Goal: Task Accomplishment & Management: Manage account settings

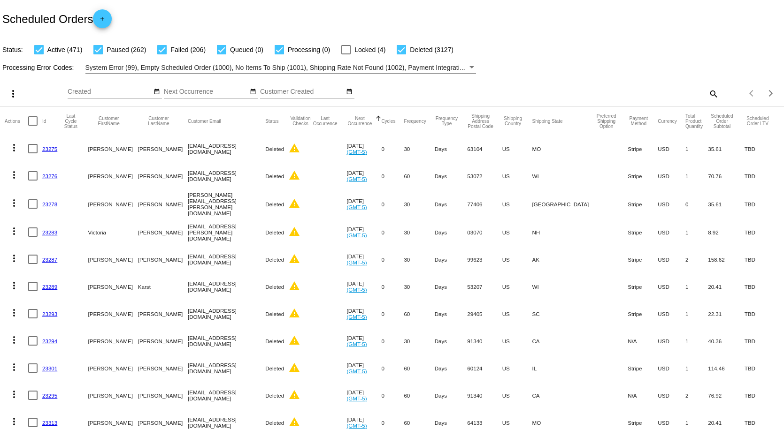
click at [707, 96] on mat-icon "search" at bounding box center [712, 93] width 11 height 15
paste input "[EMAIL_ADDRESS][DOMAIN_NAME]"
type input "[EMAIL_ADDRESS][DOMAIN_NAME]"
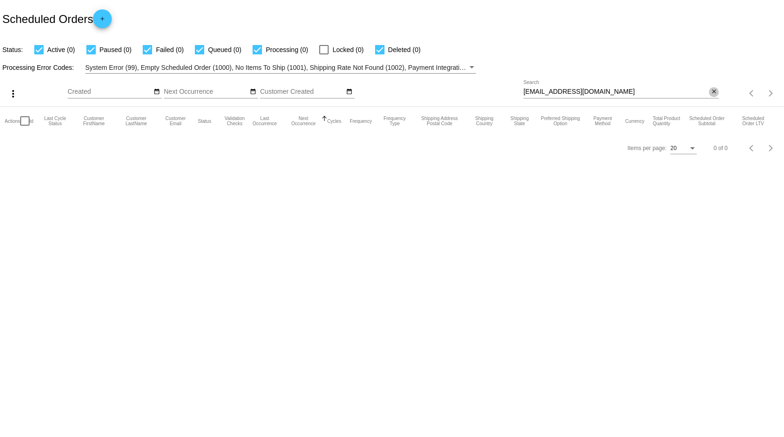
click at [714, 92] on mat-icon "close" at bounding box center [714, 92] width 7 height 8
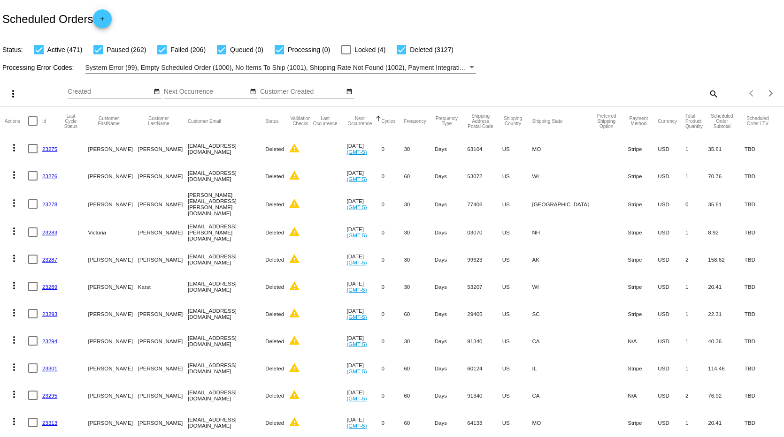
click at [707, 92] on mat-icon "search" at bounding box center [712, 93] width 11 height 15
drag, startPoint x: 538, startPoint y: 91, endPoint x: 533, endPoint y: 94, distance: 5.5
paste input "[PERSON_NAME]"
type input "[PERSON_NAME]"
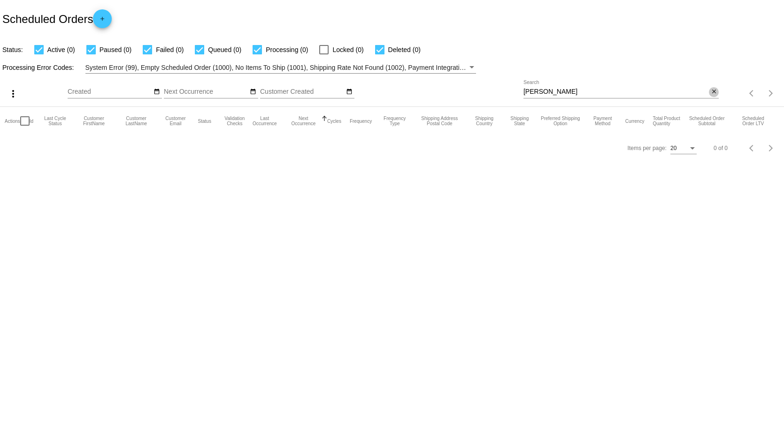
click at [715, 93] on mat-icon "close" at bounding box center [714, 92] width 7 height 8
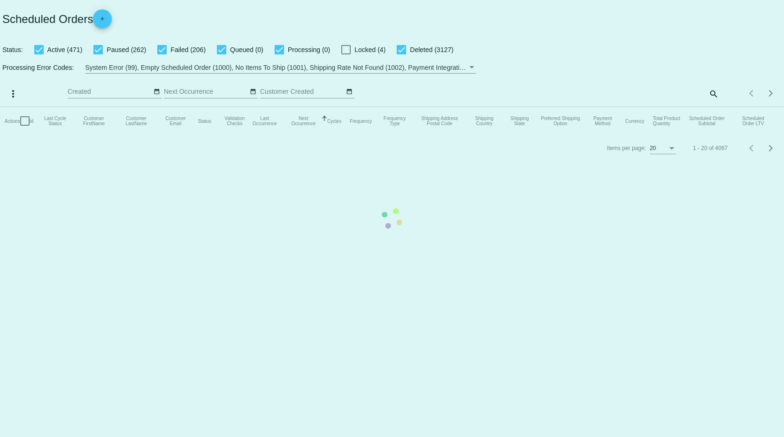
click at [711, 107] on mat-table "Actions Id Last Cycle Status Customer FirstName Customer LastName Customer Emai…" at bounding box center [392, 121] width 784 height 28
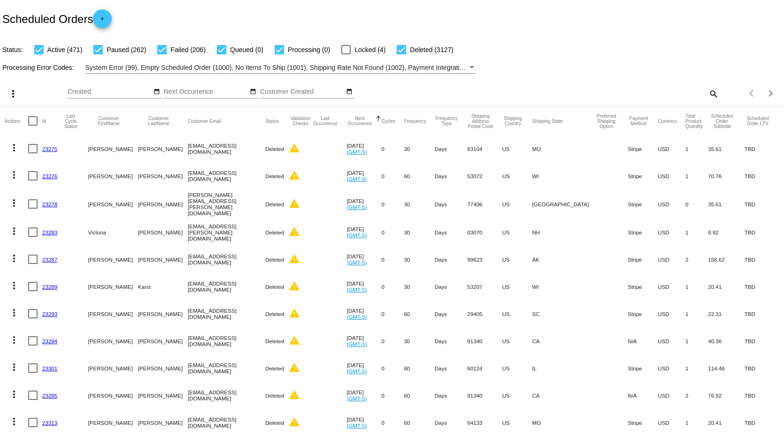
click at [707, 94] on mat-icon "search" at bounding box center [712, 93] width 11 height 15
paste input "[EMAIL_ADDRESS][DOMAIN_NAME]"
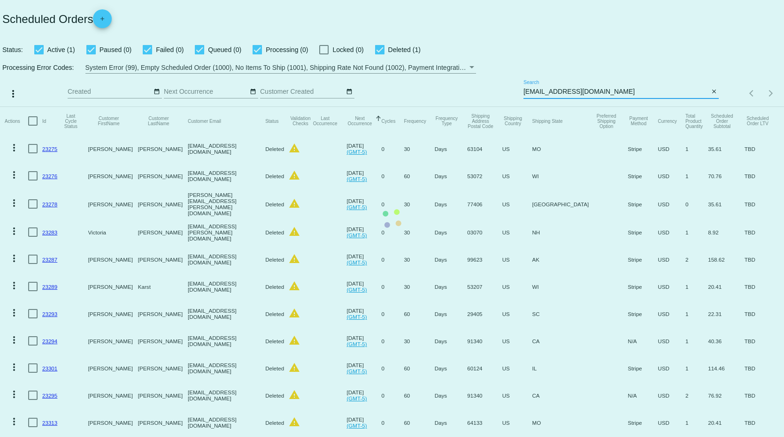
type input "[EMAIL_ADDRESS][DOMAIN_NAME]"
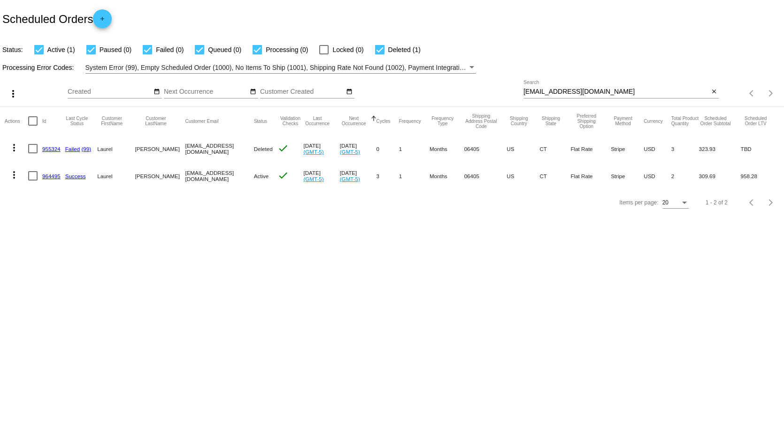
click at [56, 175] on link "964495" at bounding box center [51, 176] width 18 height 6
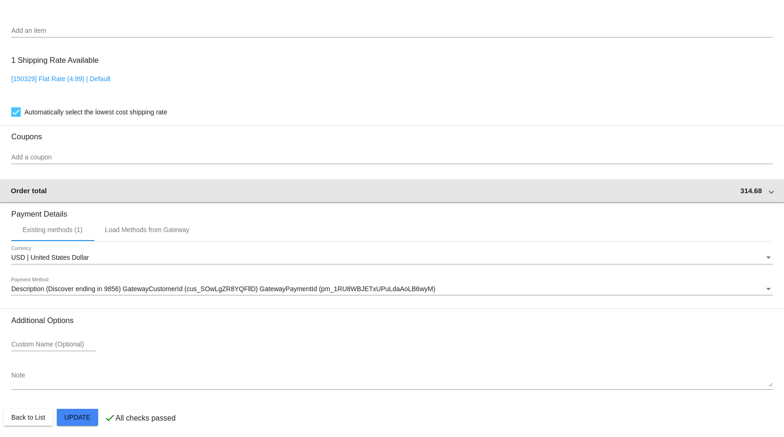
scroll to position [733, 0]
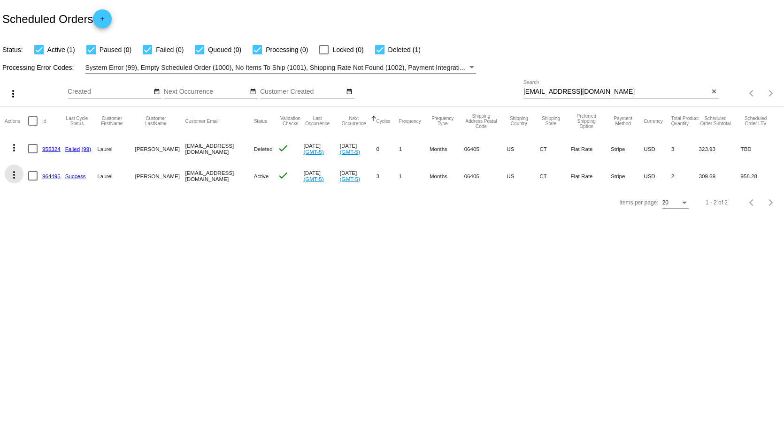
click at [15, 176] on mat-icon "more_vert" at bounding box center [13, 174] width 11 height 11
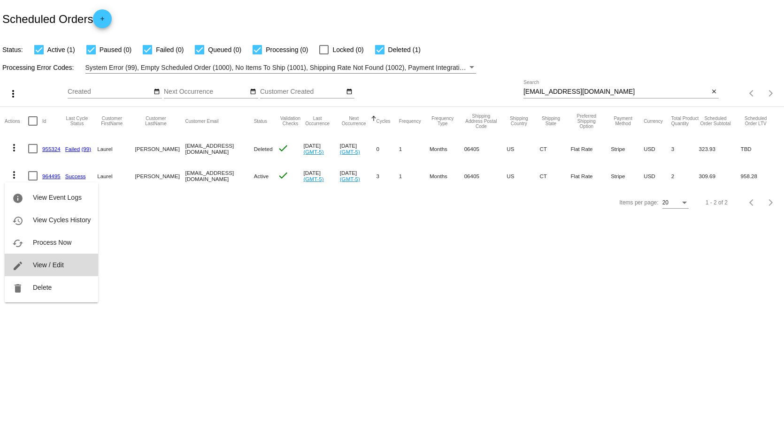
click at [25, 264] on button "edit View / Edit" at bounding box center [51, 265] width 93 height 23
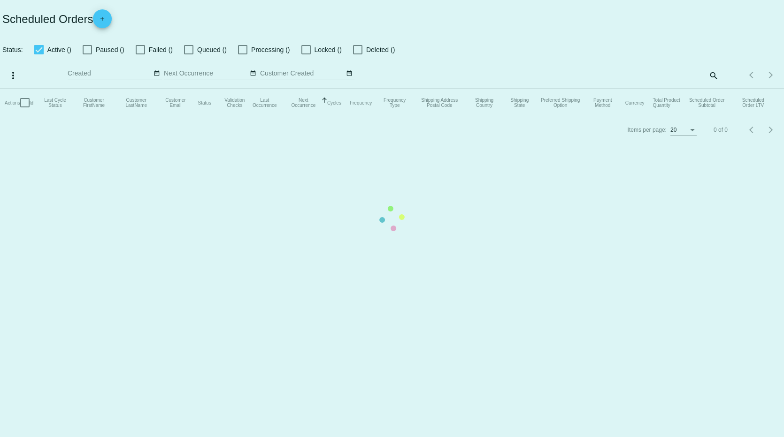
checkbox input "true"
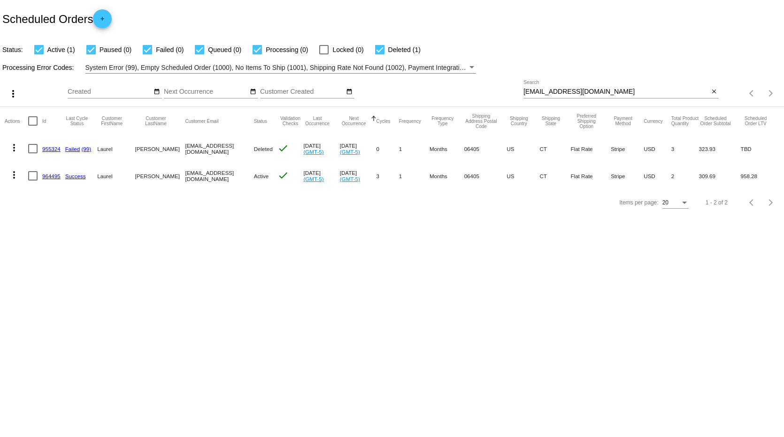
click at [14, 173] on mat-icon "more_vert" at bounding box center [13, 174] width 11 height 11
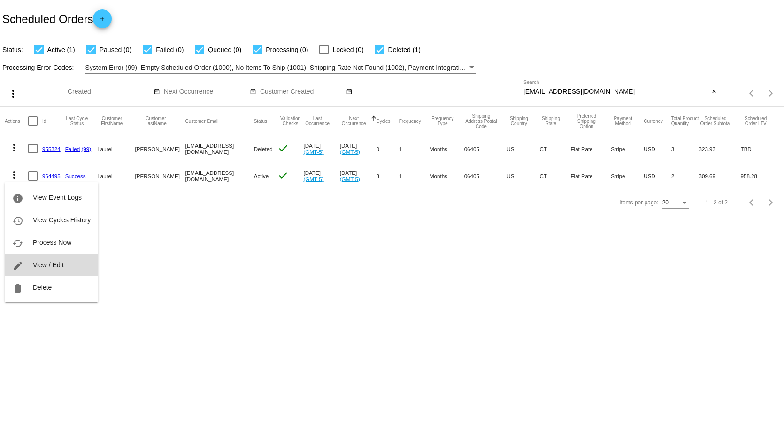
click at [46, 264] on span "View / Edit" at bounding box center [48, 265] width 31 height 8
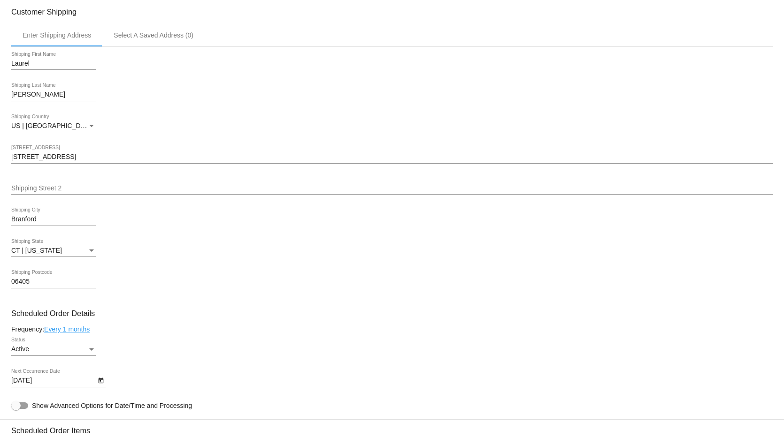
scroll to position [469, 0]
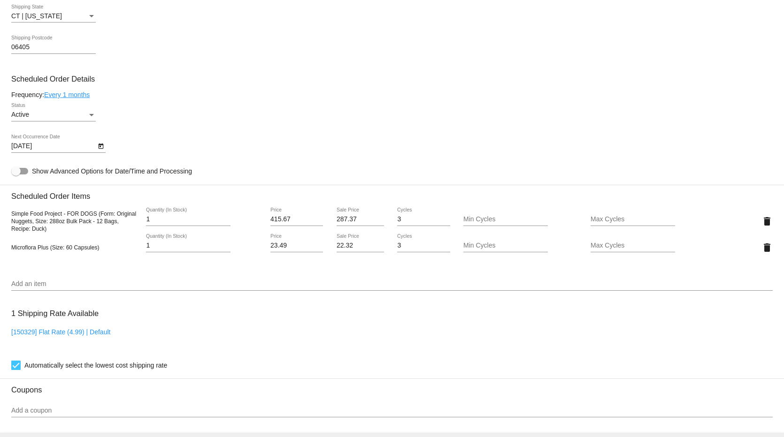
click at [431, 223] on input "3" at bounding box center [423, 220] width 53 height 8
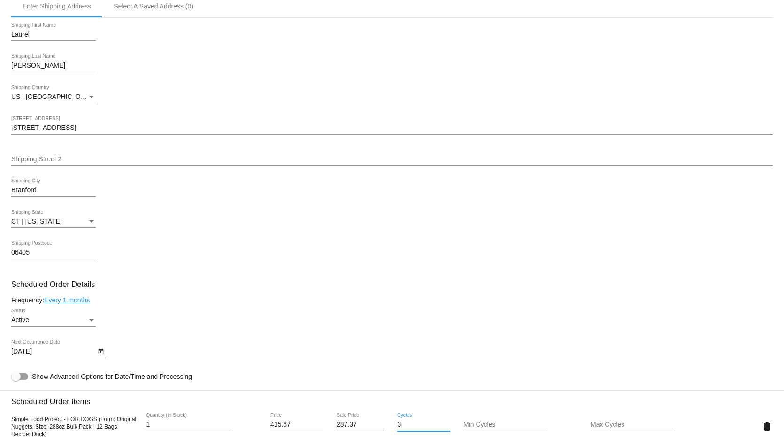
scroll to position [499, 0]
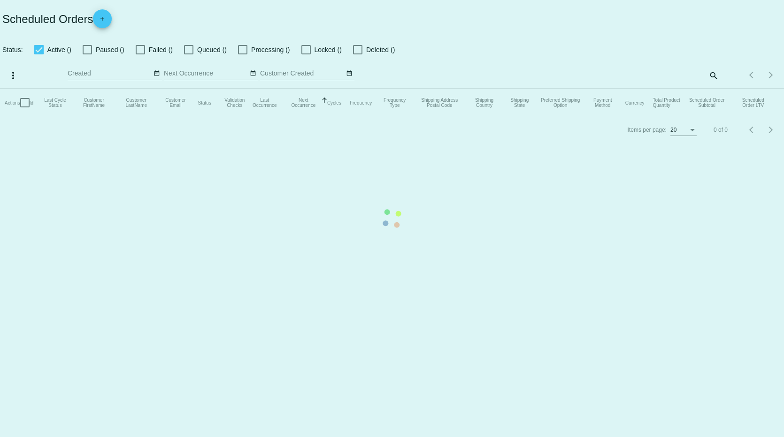
checkbox input "true"
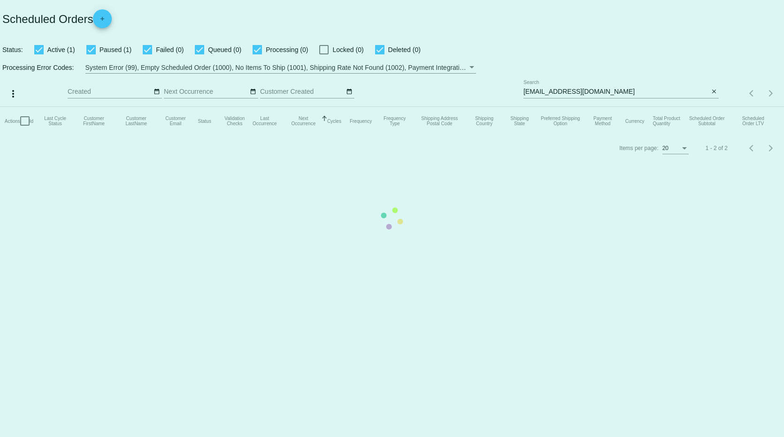
click at [713, 107] on mat-table "Actions Id Last Cycle Status Customer FirstName Customer LastName Customer Emai…" at bounding box center [392, 121] width 784 height 28
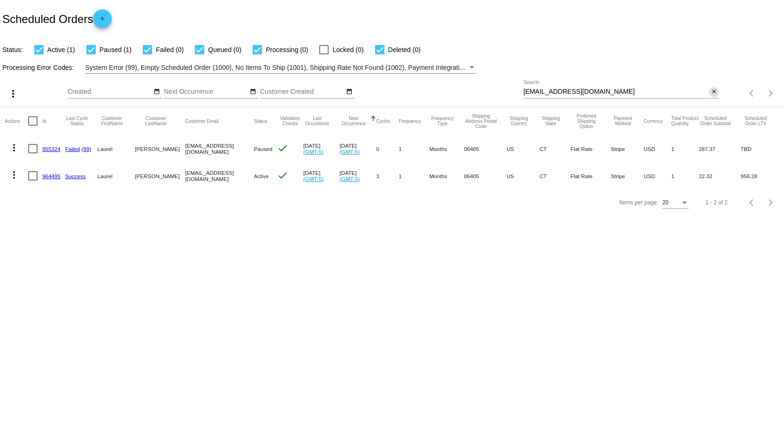
click at [710, 92] on button "close" at bounding box center [714, 92] width 10 height 10
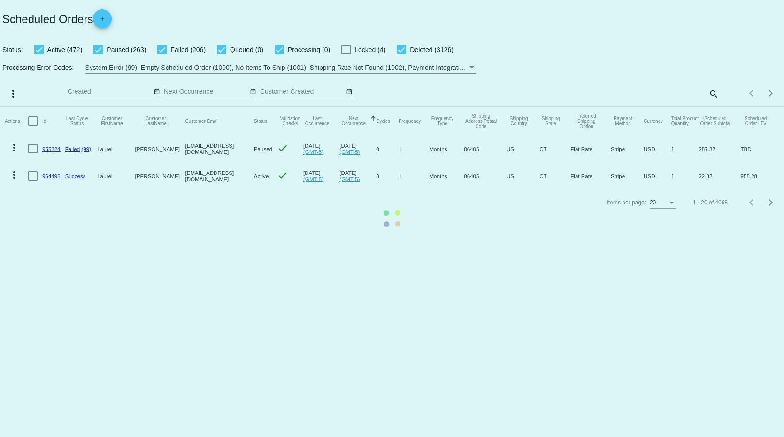
click at [712, 107] on mat-table "Actions Id Last Cycle Status Customer FirstName Customer LastName Customer Emai…" at bounding box center [392, 148] width 784 height 83
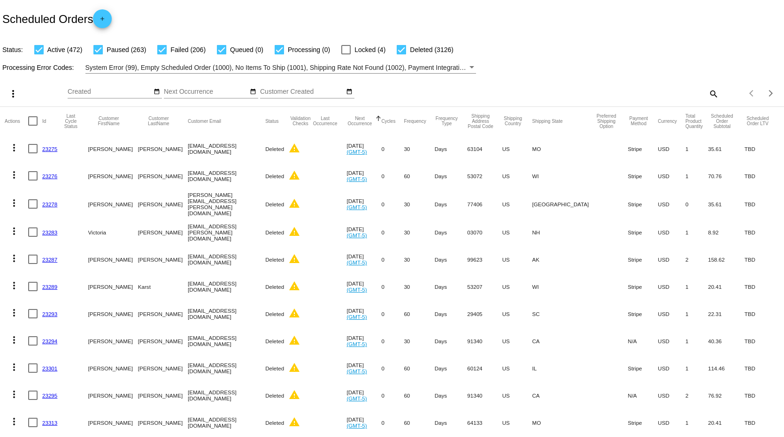
click at [708, 92] on mat-icon "search" at bounding box center [712, 93] width 11 height 15
paste input "support@judge.me"
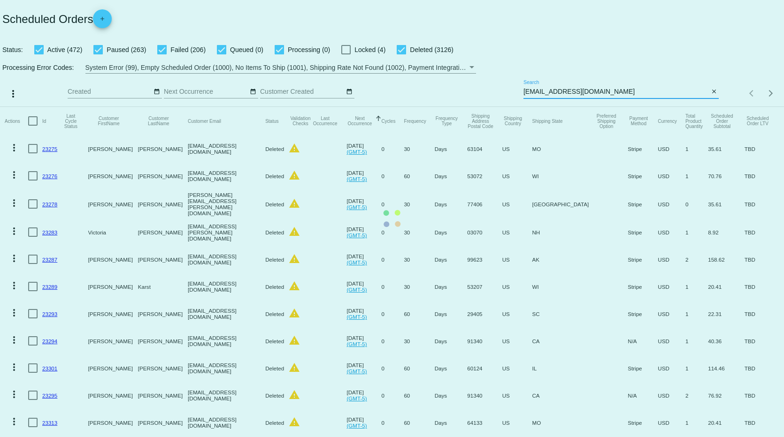
type input "support@judge.me"
